Goal: Transaction & Acquisition: Purchase product/service

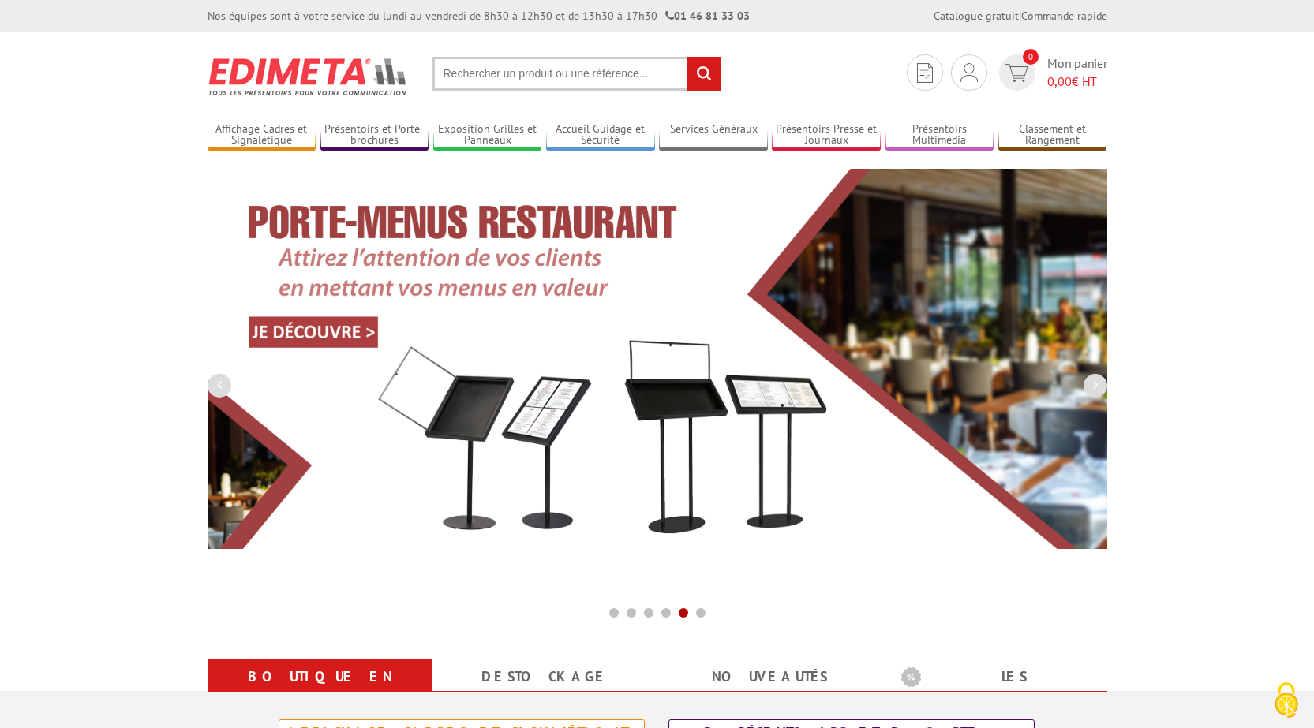
click at [561, 84] on input "text" at bounding box center [576, 74] width 289 height 34
click at [559, 73] on input "text" at bounding box center [576, 74] width 289 height 34
click at [545, 78] on input "text" at bounding box center [576, 74] width 289 height 34
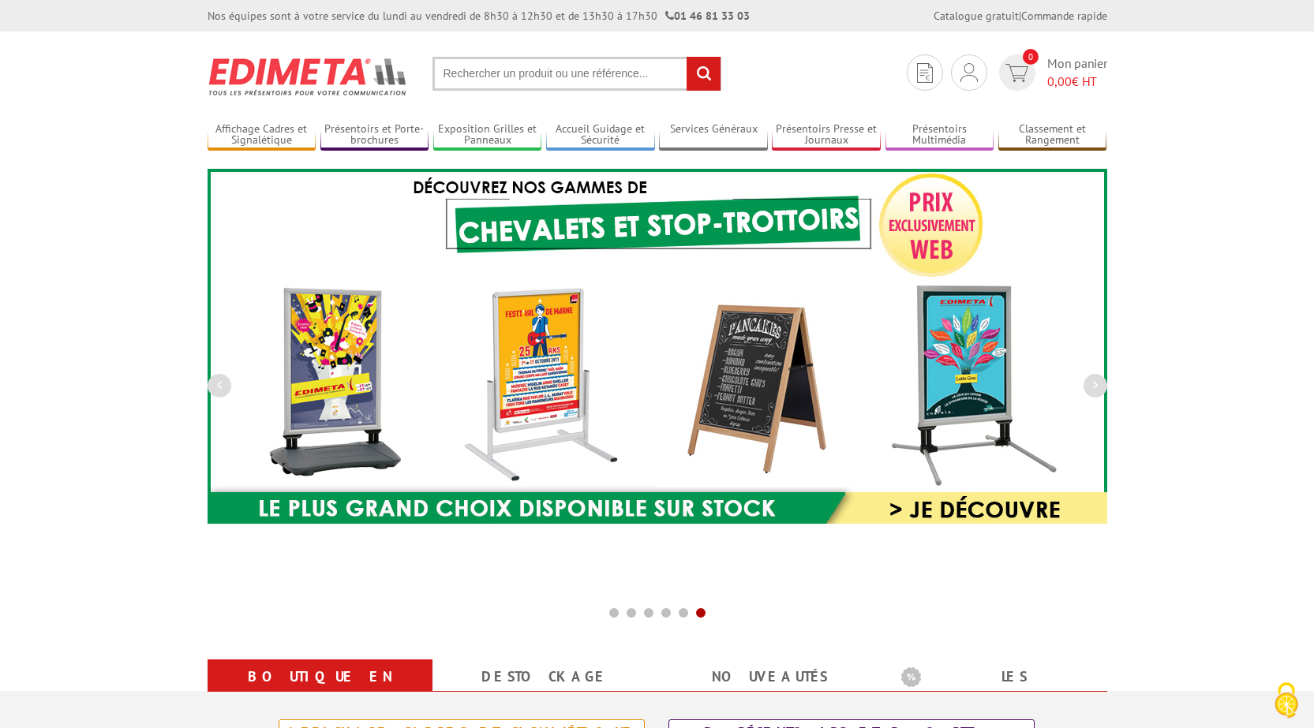
click at [527, 77] on input "text" at bounding box center [576, 74] width 289 height 34
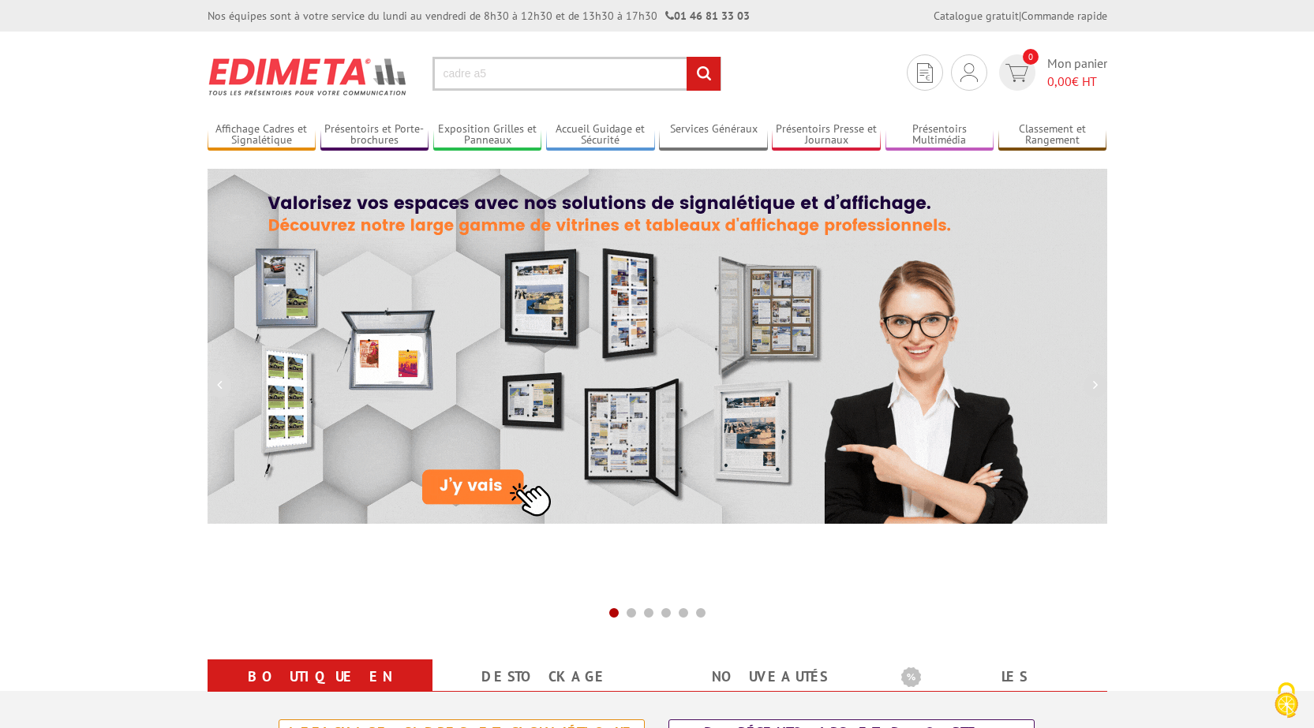
type input "cadre a5"
click at [687, 57] on input "rechercher" at bounding box center [704, 74] width 34 height 34
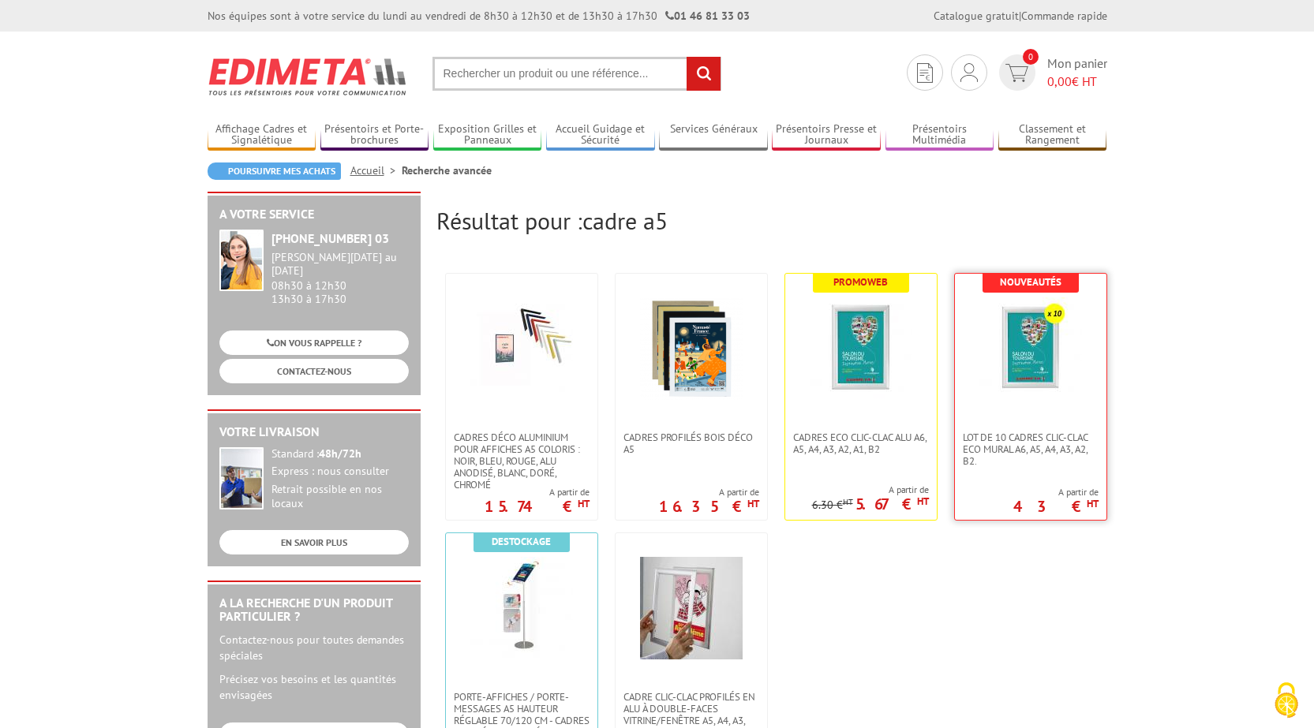
click at [1031, 395] on img at bounding box center [1030, 349] width 103 height 103
